Goal: Task Accomplishment & Management: Manage account settings

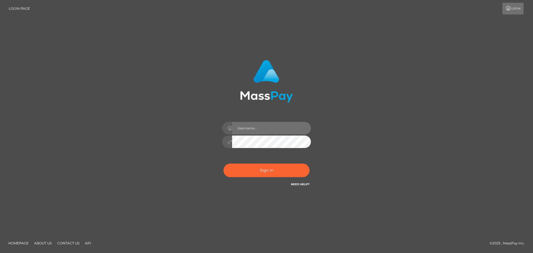
click at [252, 128] on input "text" at bounding box center [271, 128] width 79 height 12
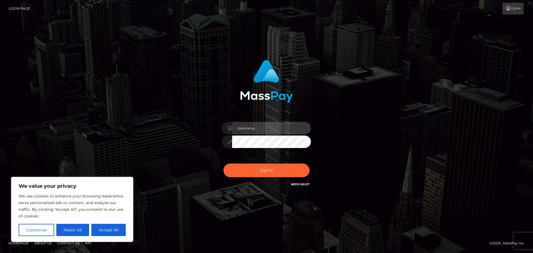
type input "westurbol22@gmail.com"
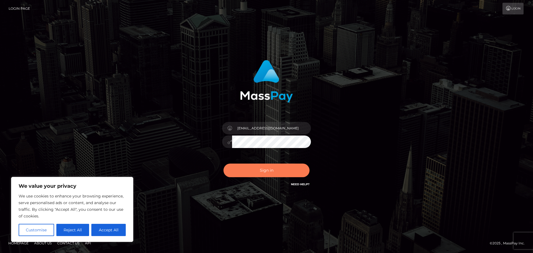
click at [272, 171] on button "Sign in" at bounding box center [267, 171] width 86 height 14
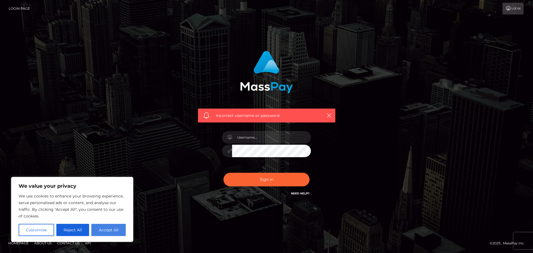
click at [112, 229] on button "Accept All" at bounding box center [108, 230] width 34 height 12
checkbox input "true"
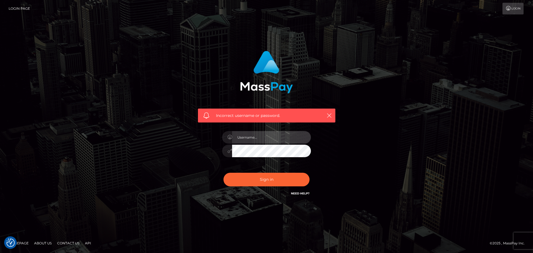
click at [257, 140] on input "text" at bounding box center [271, 137] width 79 height 12
click at [330, 114] on icon "button" at bounding box center [330, 116] width 6 height 6
click at [331, 114] on icon "button" at bounding box center [330, 116] width 6 height 6
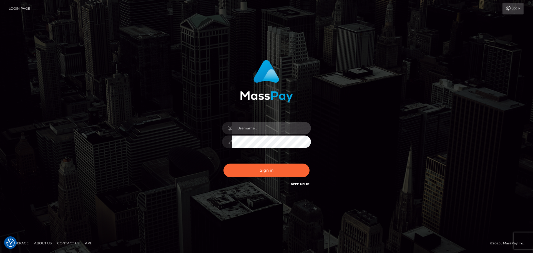
click at [254, 127] on input "text" at bounding box center [271, 128] width 79 height 12
type input "westurbol22@gmail.com"
click at [231, 143] on div at bounding box center [266, 141] width 89 height 11
click at [357, 138] on div "westurbol22@gmail.com Sign in" at bounding box center [266, 126] width 317 height 141
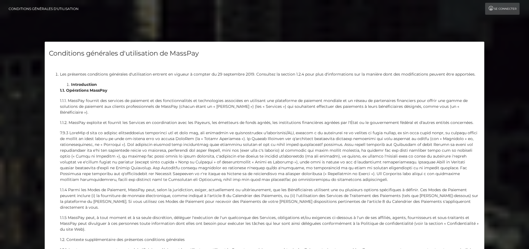
click at [503, 11] on link "Se connecter" at bounding box center [502, 9] width 34 height 12
